Goal: Download file/media

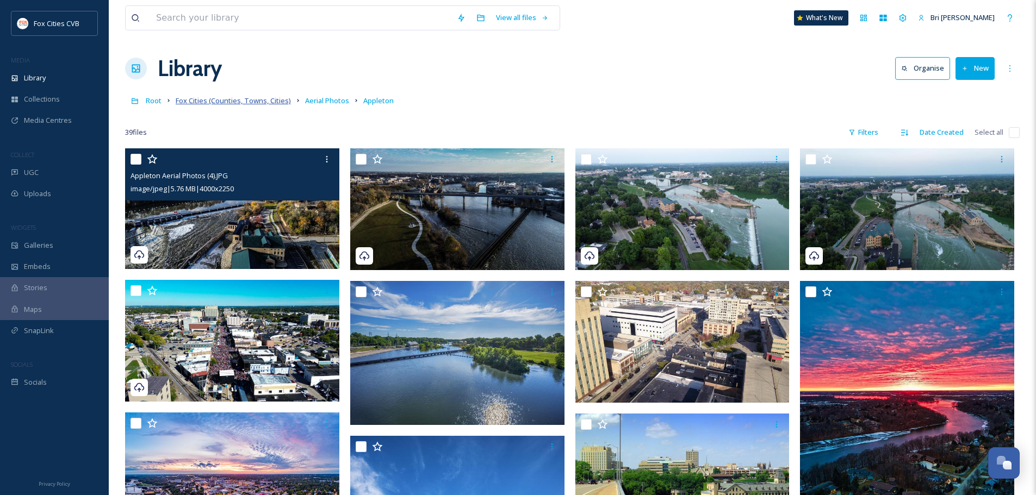
click at [266, 103] on span "Fox Cities (Counties, Towns, Cities)" at bounding box center [233, 101] width 115 height 10
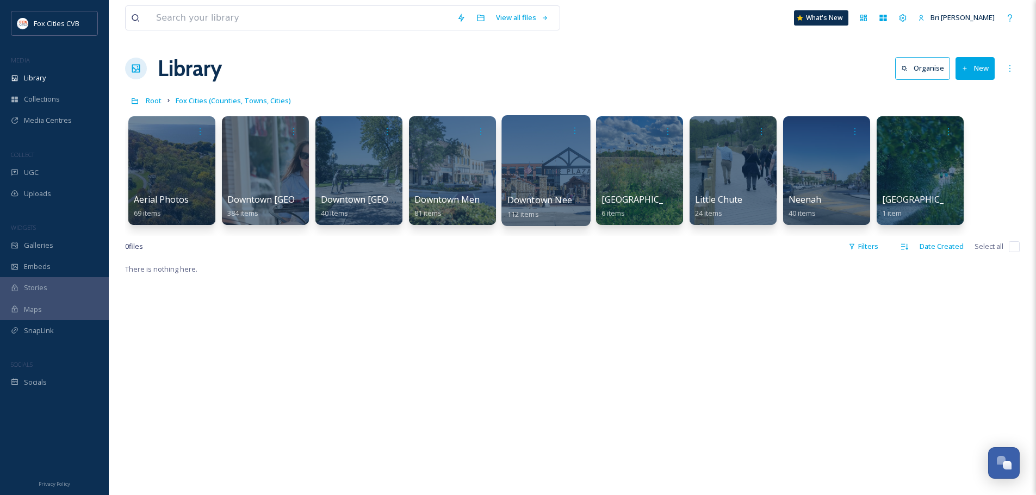
click at [523, 179] on div at bounding box center [545, 170] width 89 height 111
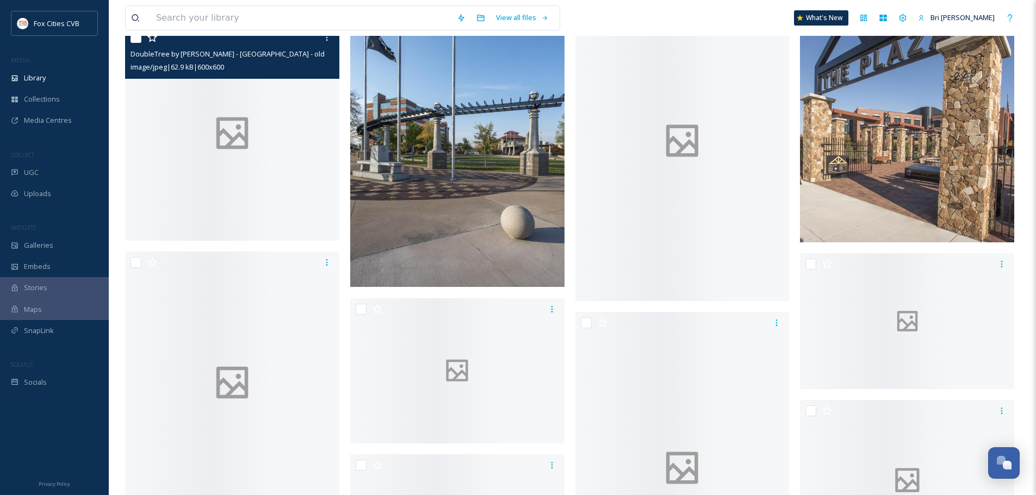
scroll to position [1903, 0]
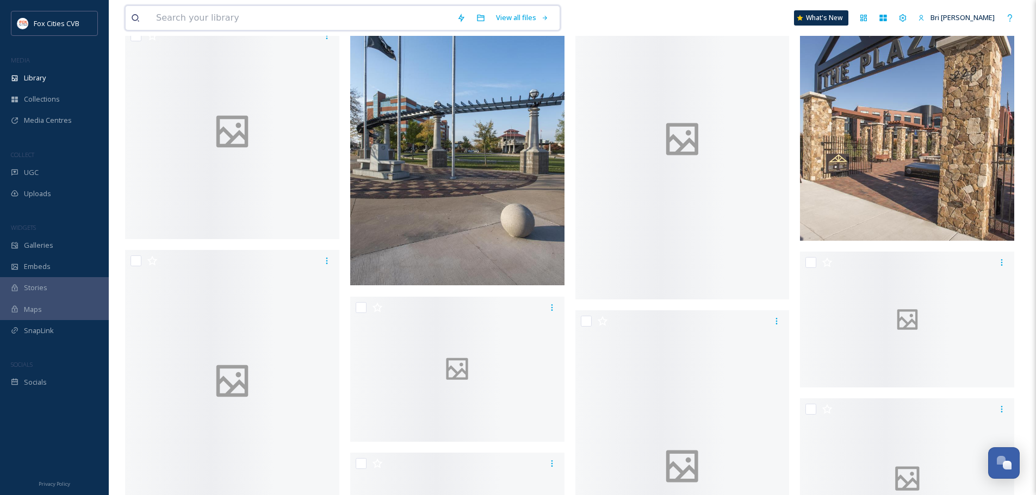
click at [261, 19] on input at bounding box center [301, 18] width 301 height 24
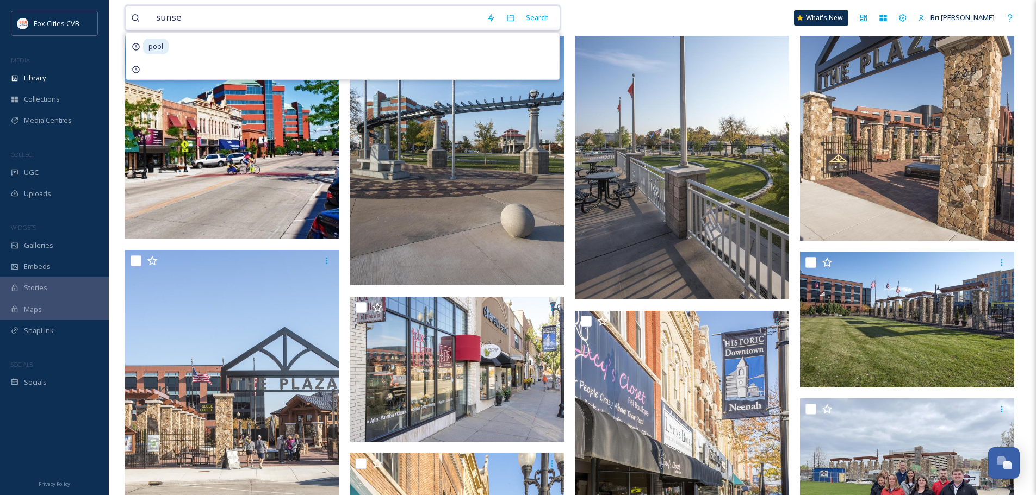
type input "sunset"
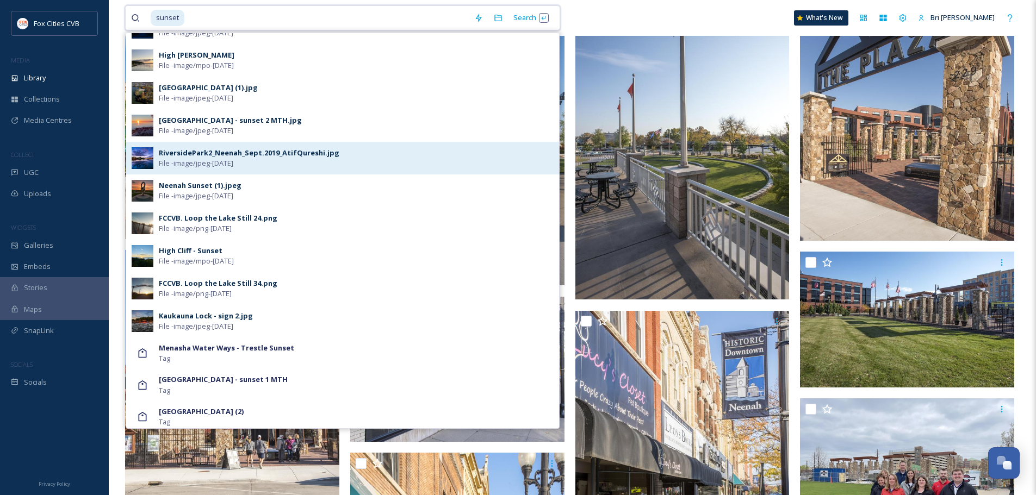
scroll to position [435, 0]
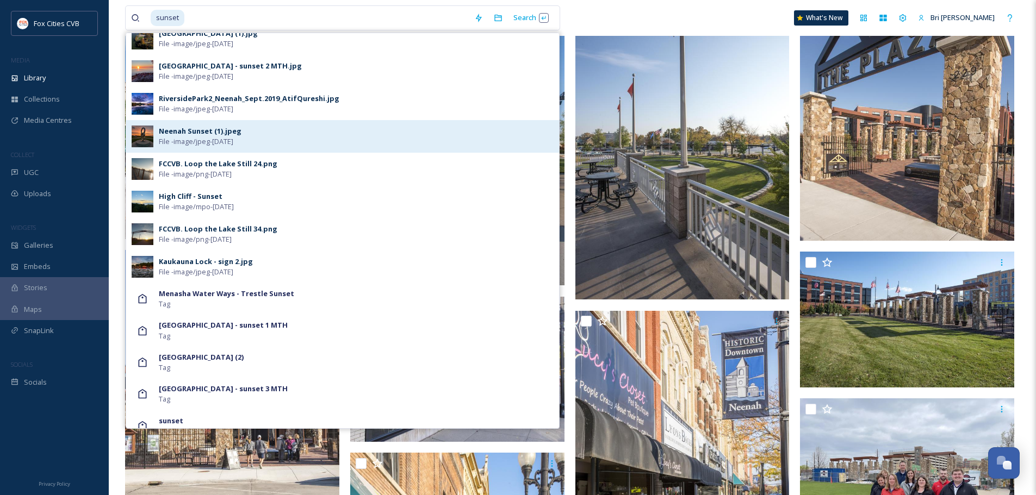
click at [294, 136] on div "Neenah Sunset (1).jpeg File - image/jpeg - Aug 14 2025" at bounding box center [356, 136] width 395 height 21
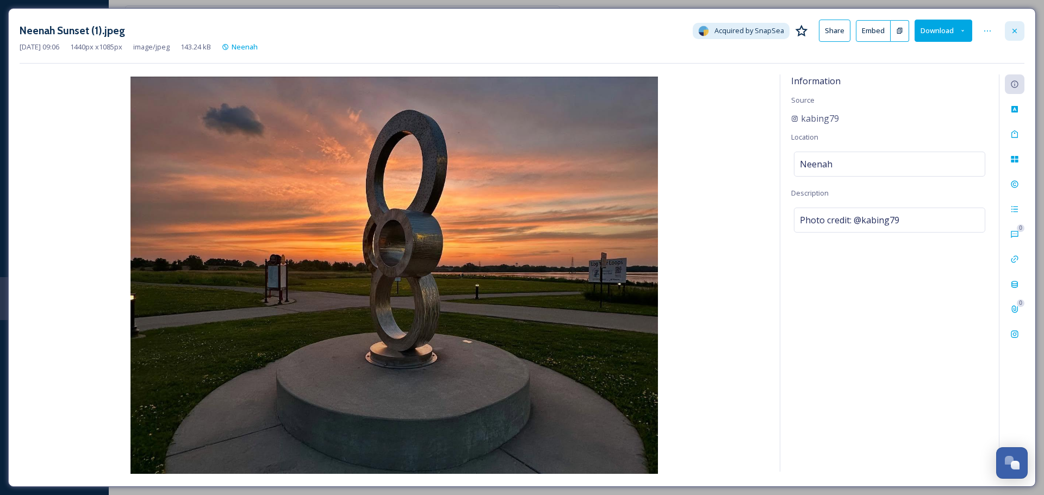
click at [1009, 25] on div at bounding box center [1015, 31] width 20 height 20
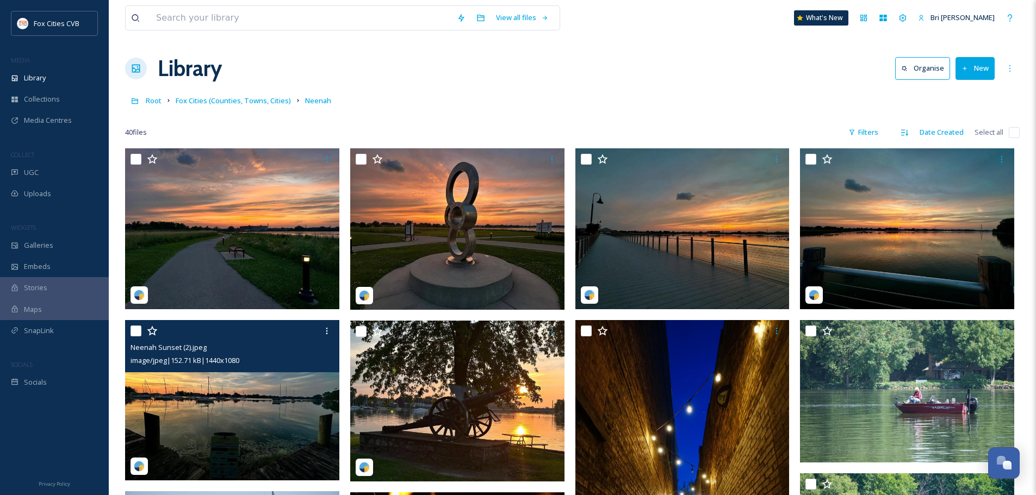
click at [265, 352] on div "Neenah Sunset (2).jpeg" at bounding box center [233, 347] width 206 height 13
click at [266, 377] on img at bounding box center [232, 400] width 214 height 161
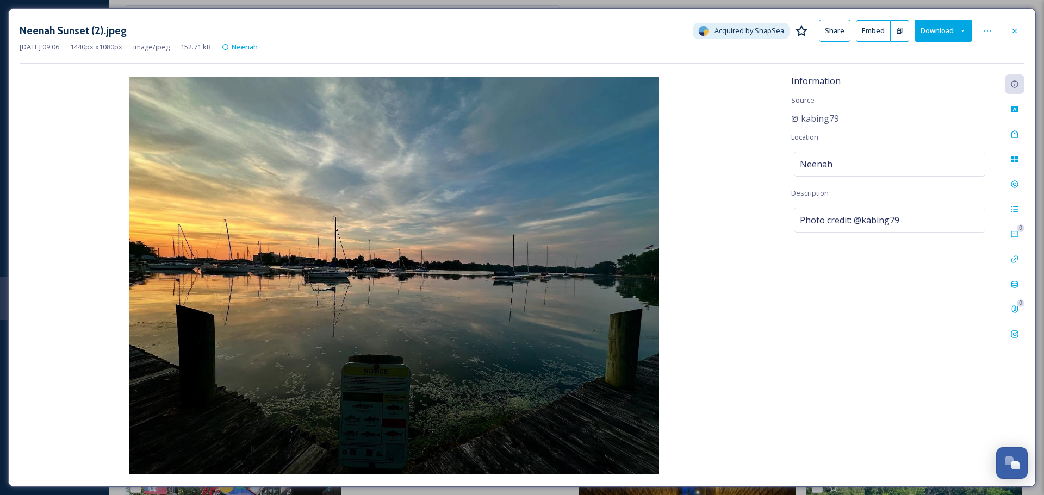
click at [941, 30] on button "Download" at bounding box center [944, 31] width 58 height 22
click at [929, 48] on div "Download Original (1440 x 1080)" at bounding box center [915, 55] width 114 height 21
click at [1017, 30] on icon at bounding box center [1014, 31] width 9 height 9
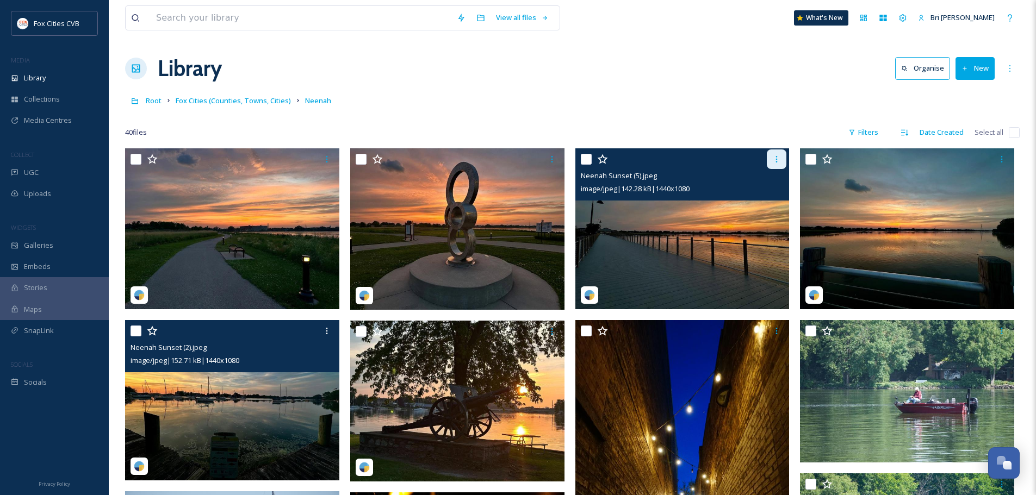
click at [778, 160] on icon at bounding box center [776, 159] width 9 height 9
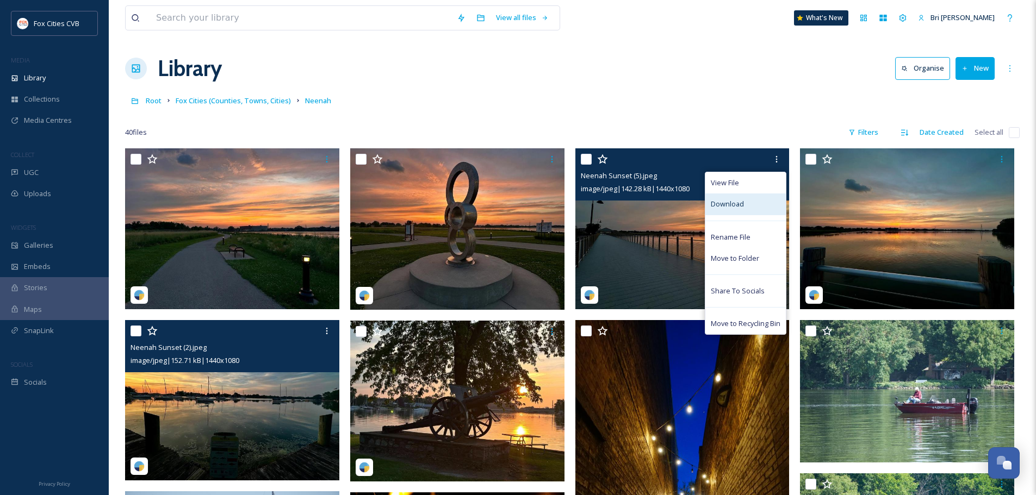
click at [759, 199] on div "Download" at bounding box center [745, 204] width 80 height 21
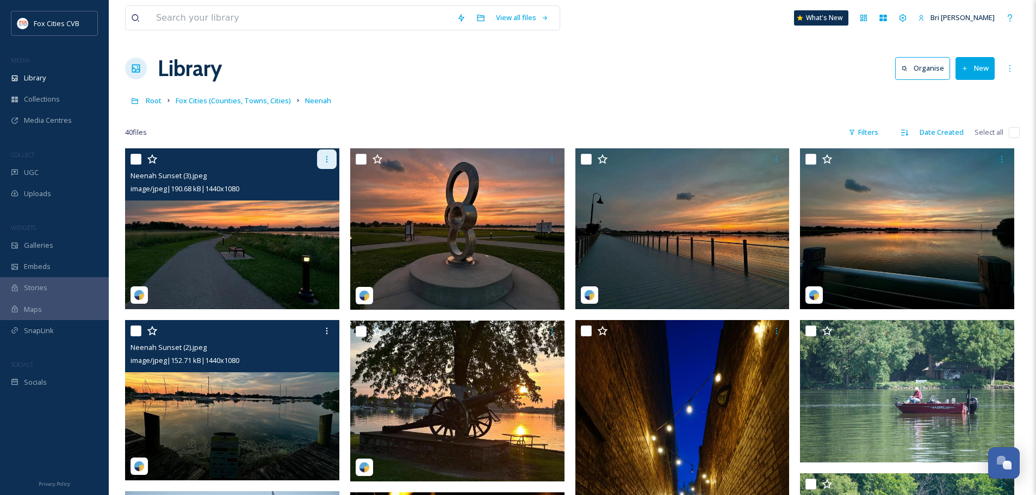
click at [324, 159] on icon at bounding box center [326, 159] width 9 height 9
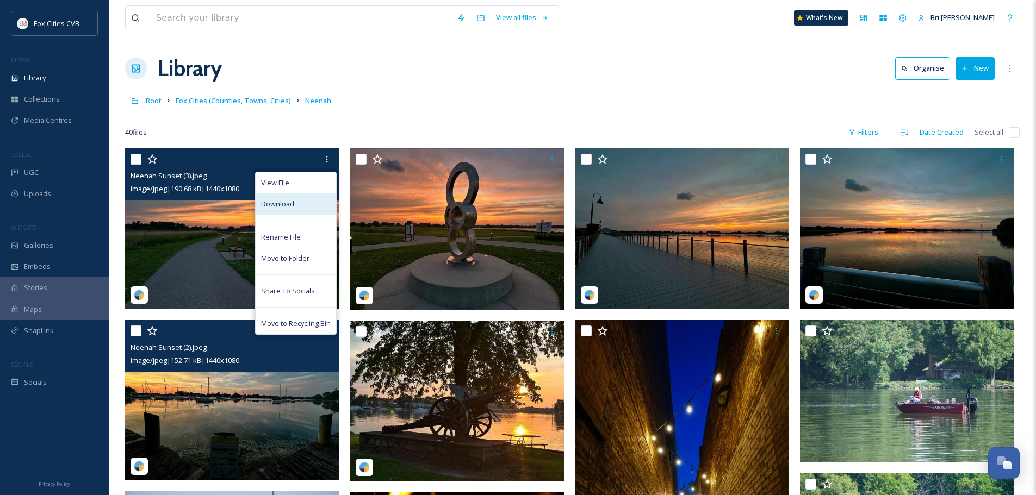
click at [283, 208] on span "Download" at bounding box center [277, 204] width 33 height 10
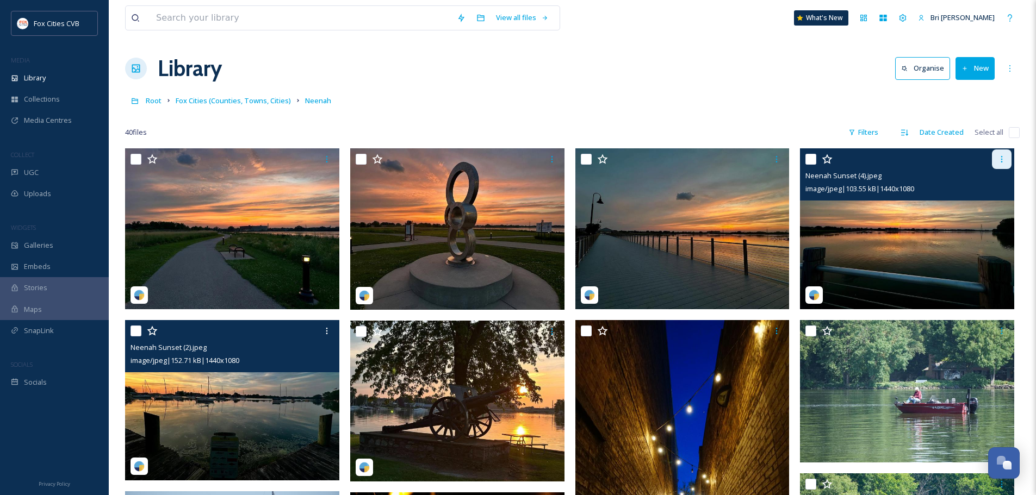
click at [998, 161] on icon at bounding box center [1001, 159] width 9 height 9
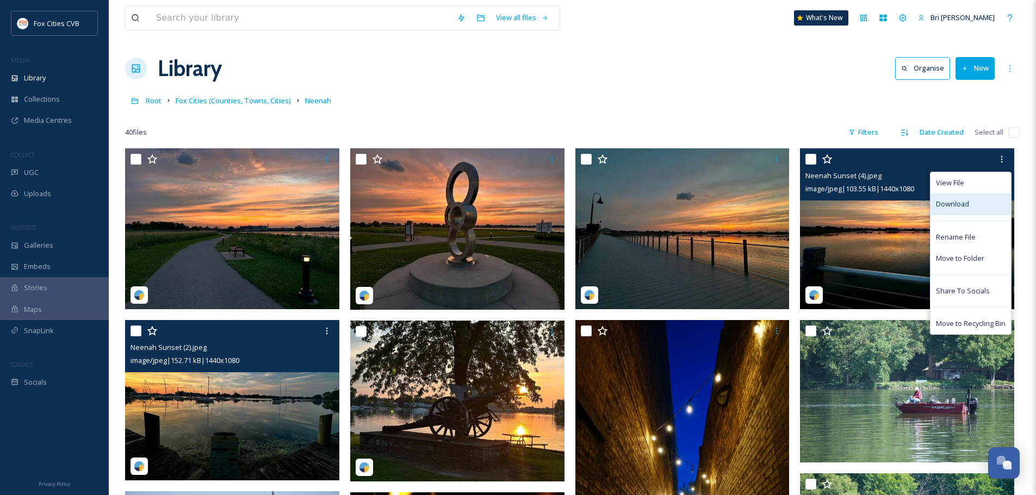
click at [947, 209] on span "Download" at bounding box center [952, 204] width 33 height 10
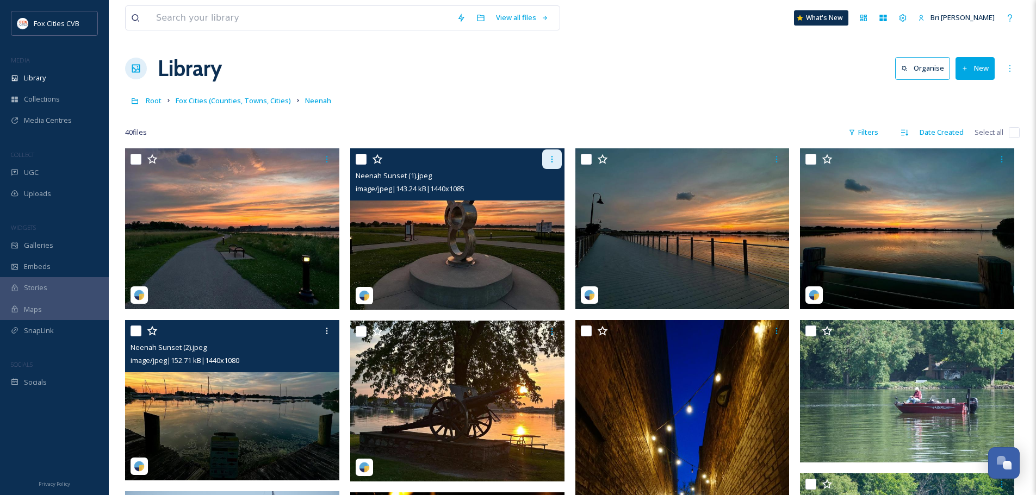
click at [544, 164] on div at bounding box center [552, 160] width 20 height 20
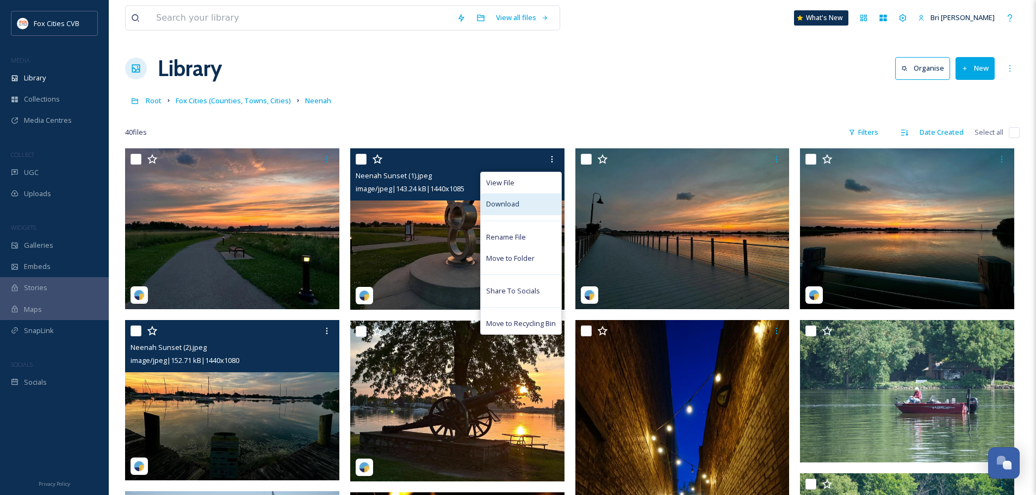
click at [501, 209] on span "Download" at bounding box center [502, 204] width 33 height 10
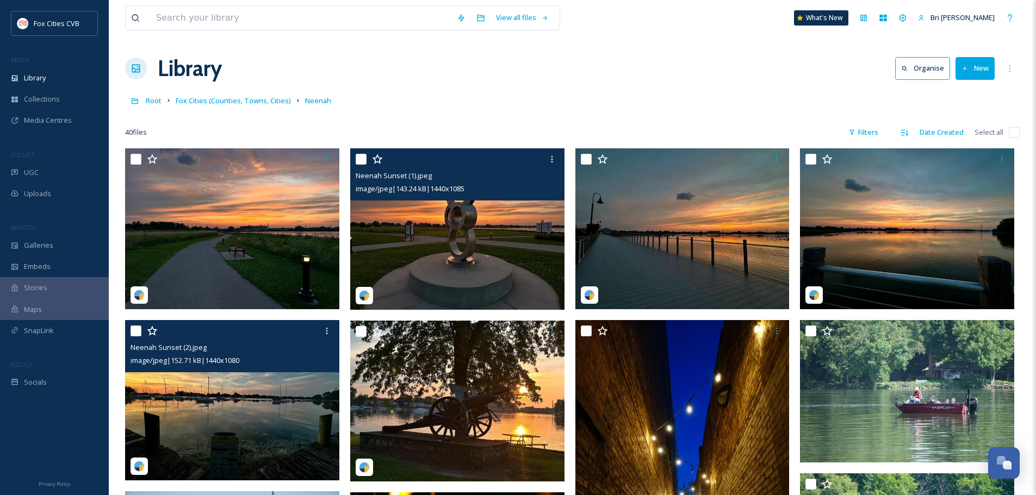
click at [473, 235] on img at bounding box center [457, 228] width 214 height 161
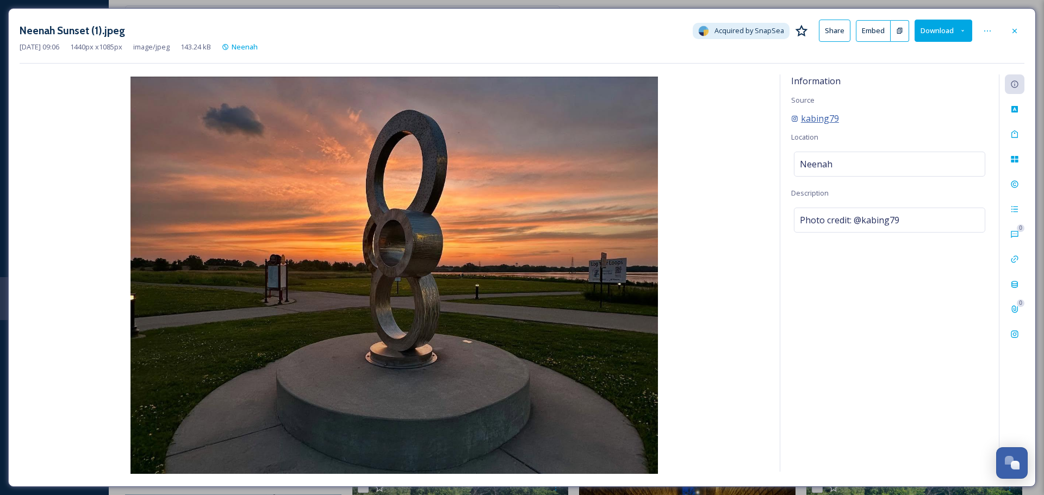
click at [812, 121] on span "kabing79" at bounding box center [820, 118] width 38 height 13
click at [1015, 32] on icon at bounding box center [1014, 31] width 9 height 9
